Goal: Information Seeking & Learning: Learn about a topic

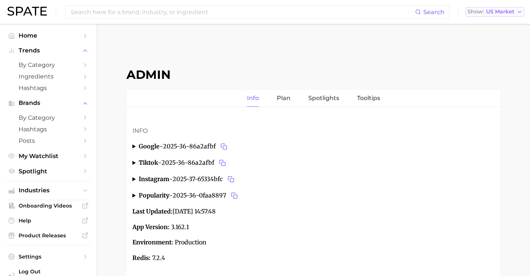
click at [499, 13] on span "US Market" at bounding box center [500, 12] width 28 height 4
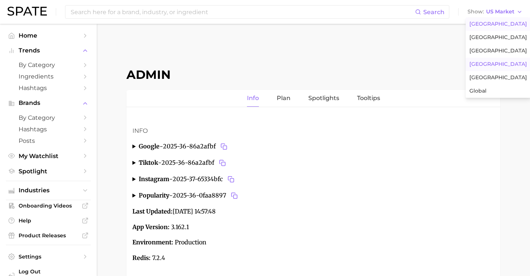
click at [489, 68] on button "[GEOGRAPHIC_DATA]" at bounding box center [497, 64] width 65 height 13
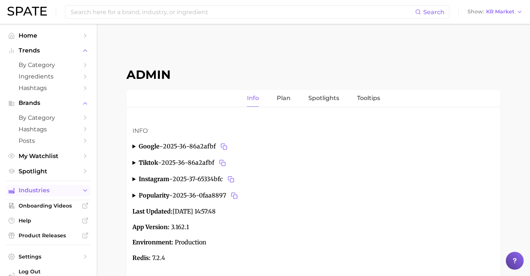
click at [64, 189] on span "Industries" at bounding box center [48, 190] width 59 height 7
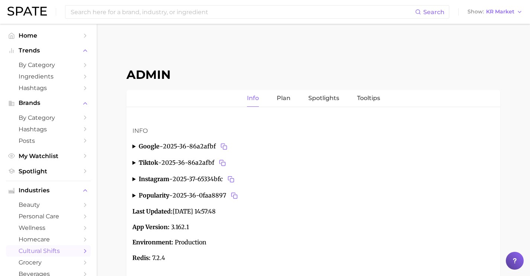
click at [63, 248] on link "cultural shifts" at bounding box center [48, 251] width 85 height 12
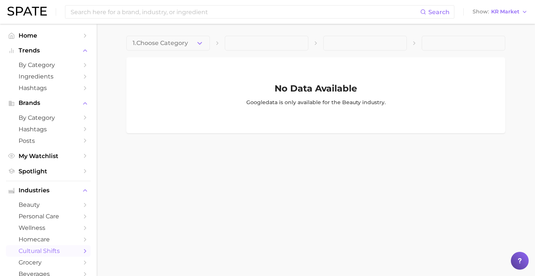
click at [175, 35] on main "1. Choose Category No Data Available Google data is only available for the beau…" at bounding box center [316, 97] width 439 height 146
click at [177, 42] on span "1. Choose Category" at bounding box center [160, 43] width 55 height 7
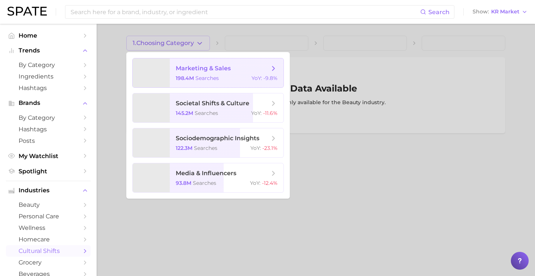
click at [180, 74] on span "marketing & sales 198.4m searches YoY : -9.8%" at bounding box center [227, 72] width 114 height 29
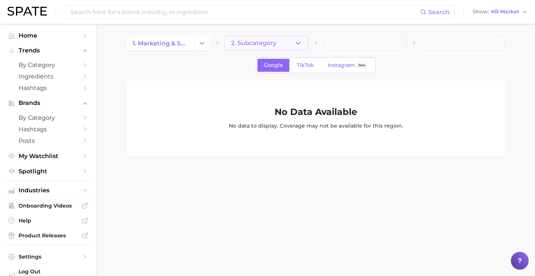
click at [252, 44] on span "2. Subcategory" at bounding box center [253, 43] width 45 height 7
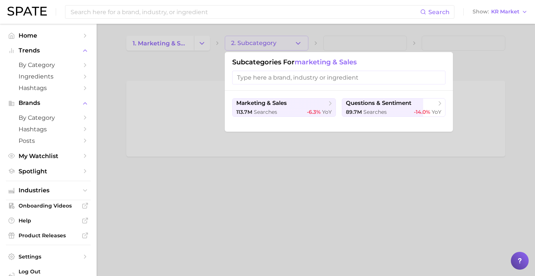
click at [258, 118] on div "marketing & sales 113.7m searches -6.3% YoY questions & sentiment 89.7m searche…" at bounding box center [339, 111] width 228 height 41
click at [258, 111] on span "searches" at bounding box center [265, 112] width 23 height 7
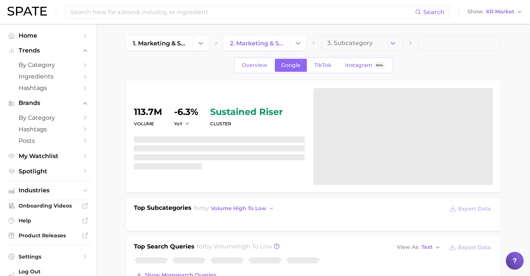
click at [339, 46] on button "3. Subcategory" at bounding box center [362, 43] width 82 height 15
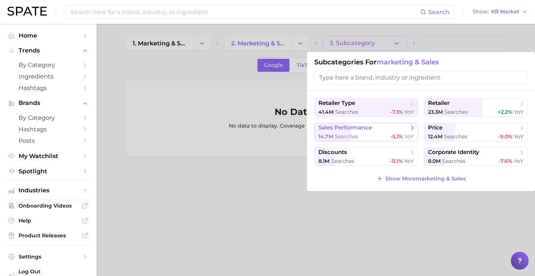
click at [371, 137] on div "14.7m searches -5.1% YoY" at bounding box center [367, 136] width 96 height 7
